Goal: Check status: Check status

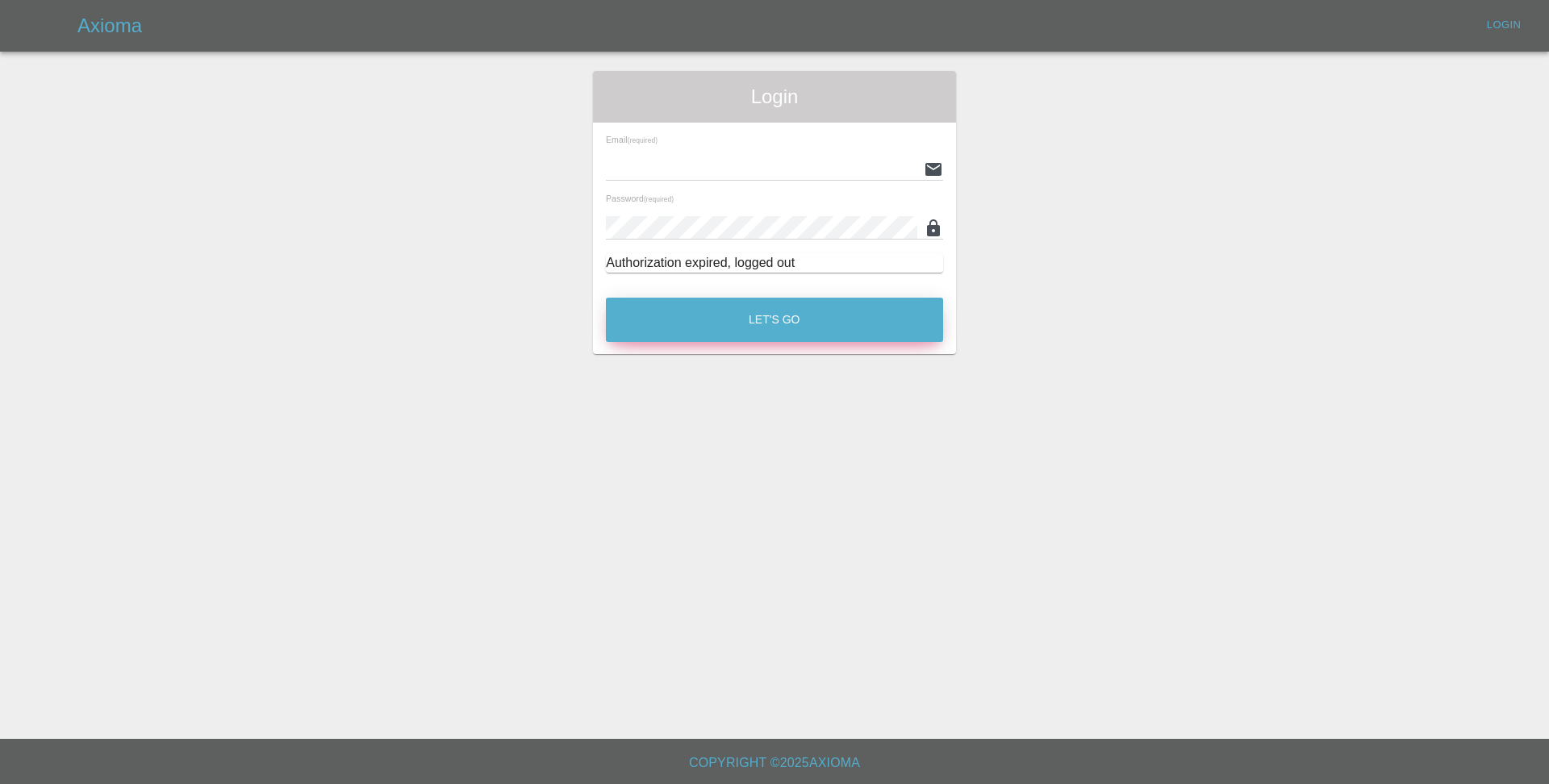
type input "[PERSON_NAME][EMAIL_ADDRESS][PERSON_NAME][PERSON_NAME][DOMAIN_NAME]"
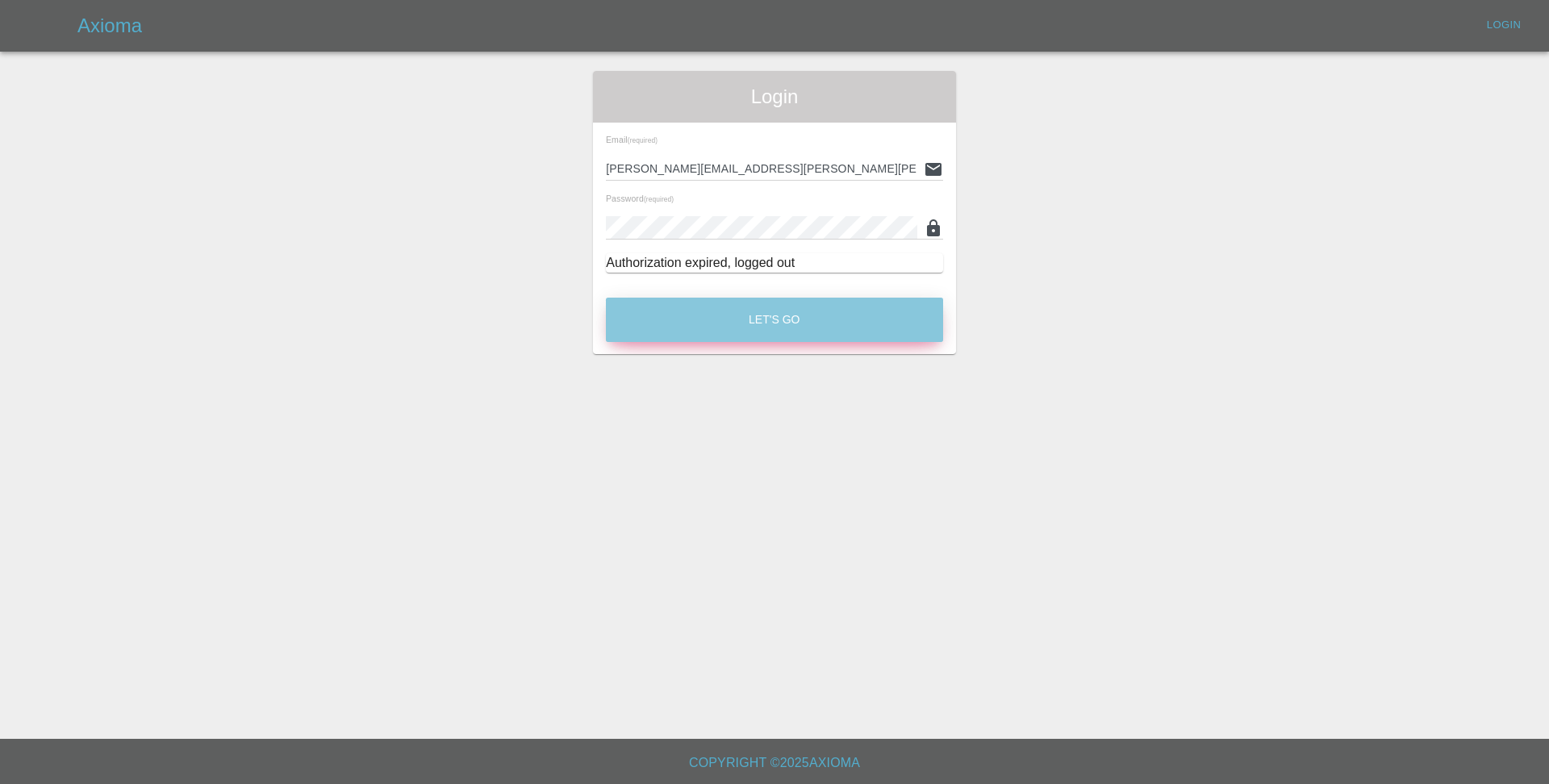
drag, startPoint x: 723, startPoint y: 309, endPoint x: 712, endPoint y: 287, distance: 24.6
click at [723, 308] on button "Let's Go" at bounding box center [774, 320] width 337 height 45
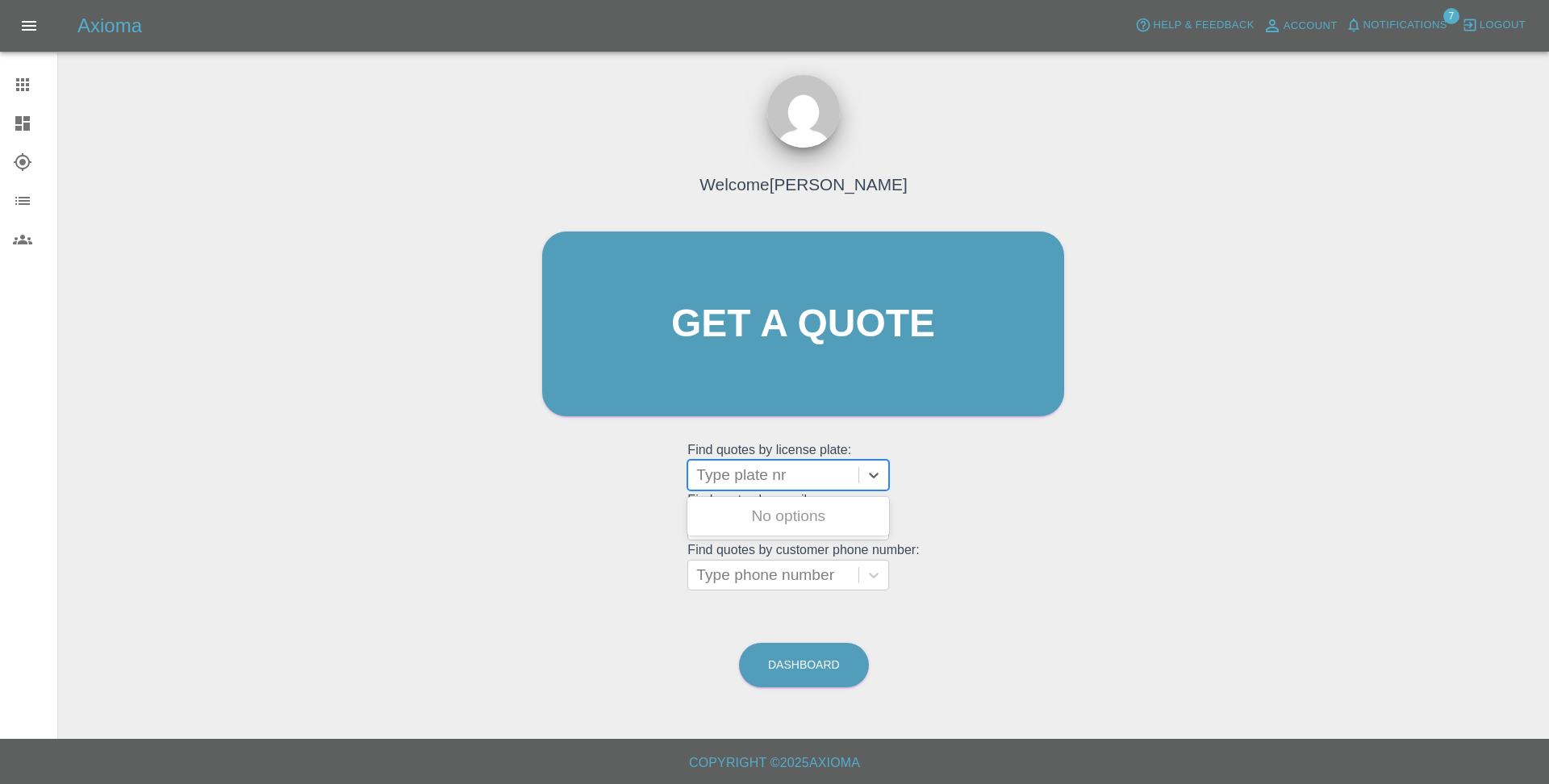
click at [767, 474] on div at bounding box center [773, 475] width 154 height 22
type input "au63"
click at [769, 529] on div "AU63DDZ, Awaiting Authorisation" at bounding box center [788, 525] width 202 height 51
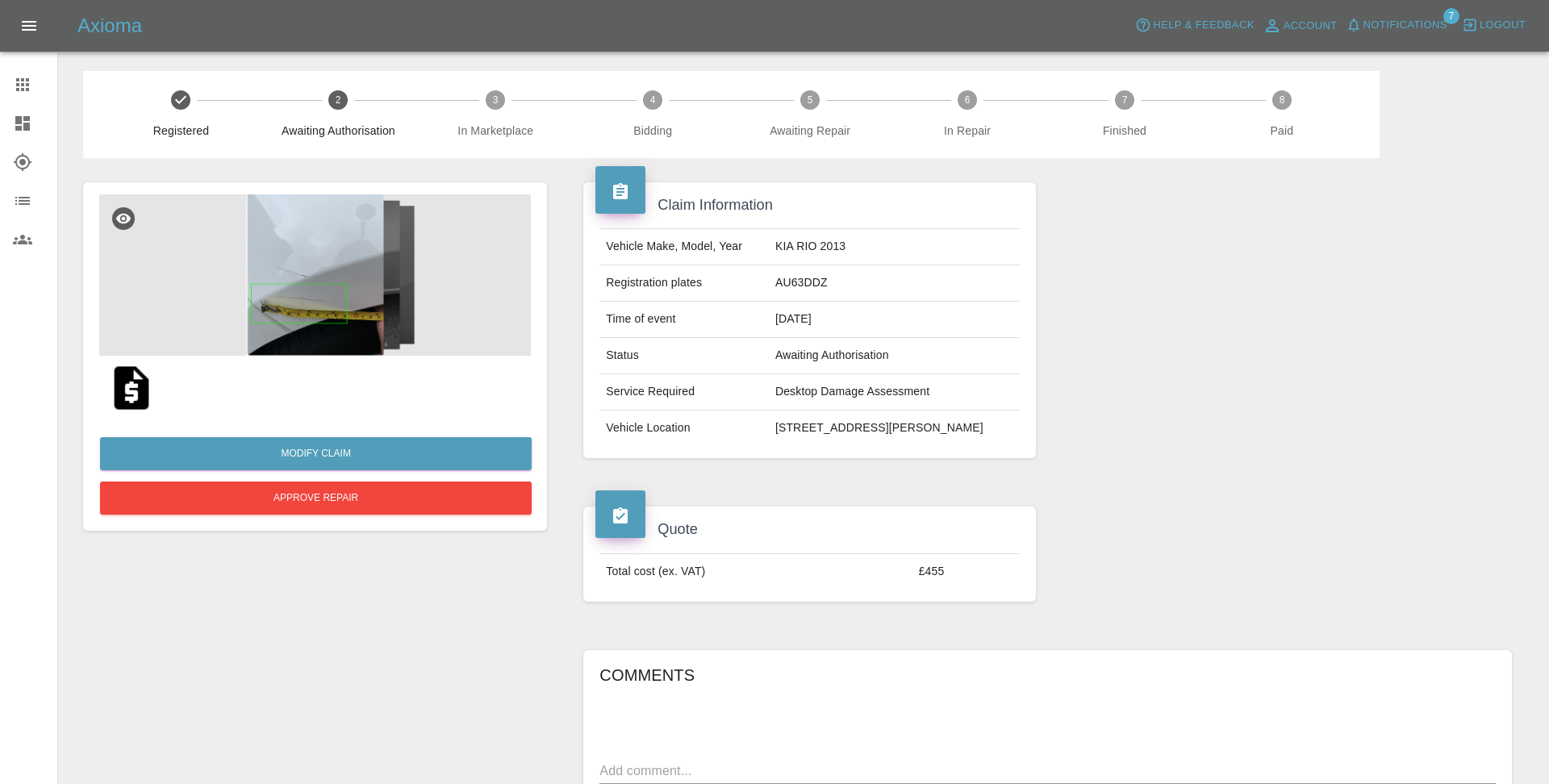
click at [141, 397] on img at bounding box center [131, 387] width 51 height 51
